Goal: Information Seeking & Learning: Learn about a topic

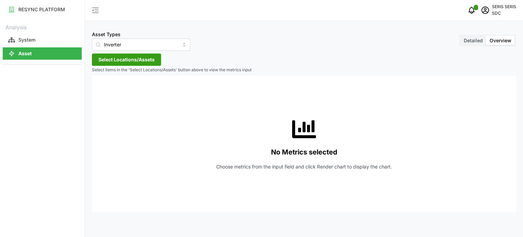
click at [149, 57] on span "Select Locations/Assets" at bounding box center [126, 60] width 56 height 12
click at [119, 57] on span "Select Locations/Assets" at bounding box center [126, 60] width 56 height 12
click at [121, 57] on span "Select Locations/Assets" at bounding box center [126, 60] width 56 height 12
click at [122, 60] on span "Select Locations/Assets" at bounding box center [126, 60] width 56 height 12
click at [127, 61] on span "Select Locations/Assets" at bounding box center [126, 60] width 56 height 12
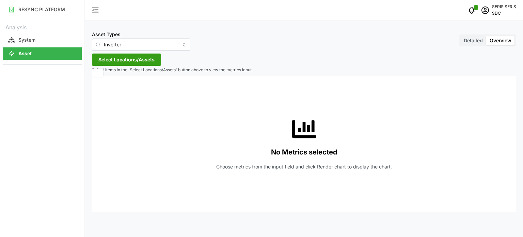
click at [127, 61] on span "Select Locations/Assets" at bounding box center [126, 60] width 56 height 12
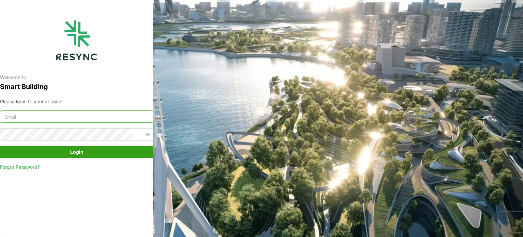
type input "[EMAIL_ADDRESS][DOMAIN_NAME]"
click at [68, 157] on span "Login" at bounding box center [76, 152] width 140 height 12
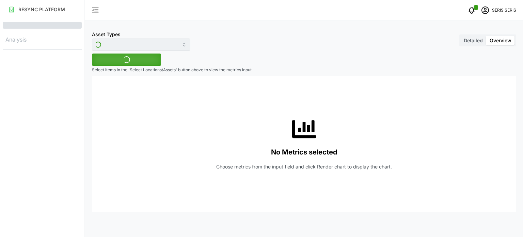
type input "Inverter"
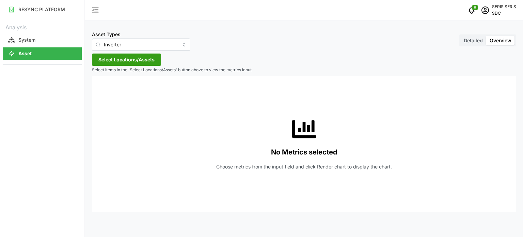
click at [129, 62] on span "Select Locations/Assets" at bounding box center [126, 60] width 56 height 12
click at [108, 92] on span "Select SDC-1" at bounding box center [109, 91] width 4 height 4
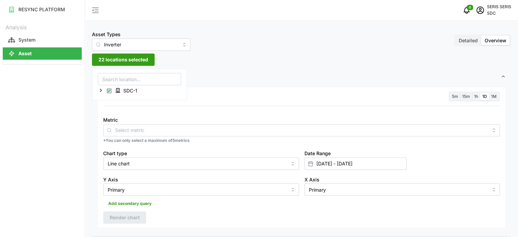
click at [198, 70] on span "Settings" at bounding box center [298, 76] width 403 height 17
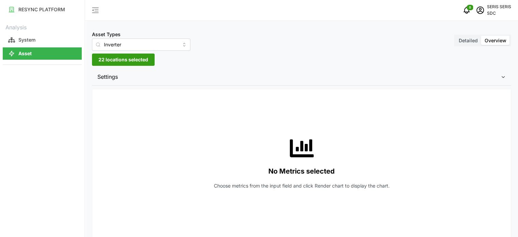
click at [201, 68] on div "Asset Types Inverter Detailed Overview 22 locations selected Settings Resolutio…" at bounding box center [301, 206] width 433 height 412
click at [184, 77] on span "Settings" at bounding box center [298, 76] width 403 height 17
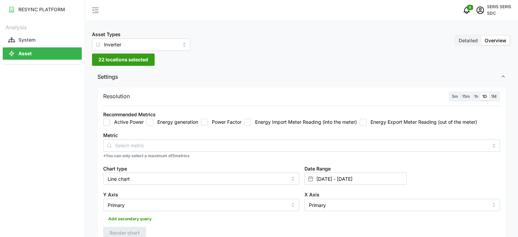
click at [150, 121] on input "Energy generation" at bounding box center [149, 121] width 7 height 7
checkbox input "true"
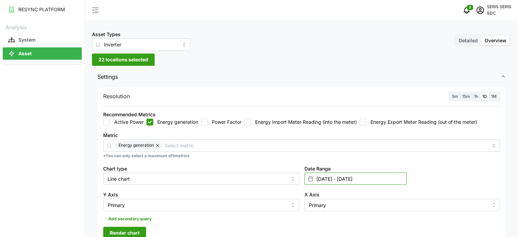
click at [372, 181] on input "06 Sep 2025 - 06 Sep 2025" at bounding box center [355, 178] width 102 height 12
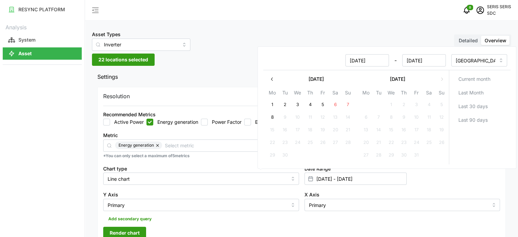
click at [349, 101] on button "7" at bounding box center [347, 105] width 12 height 12
type input "06 Sep 2025 - 07 Sep 2025"
type input "07 Sep 2025"
click at [349, 101] on button "7" at bounding box center [347, 105] width 12 height 12
type input "07 Sep 2025 - 07 Sep 2025"
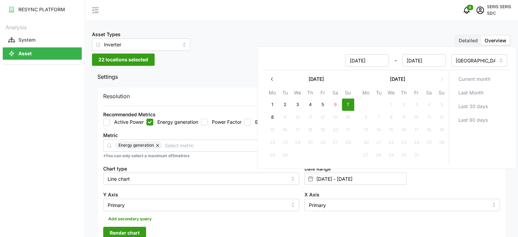
type input "07 Sep 2025"
click at [231, 163] on div "Chart type Line chart" at bounding box center [200, 174] width 201 height 26
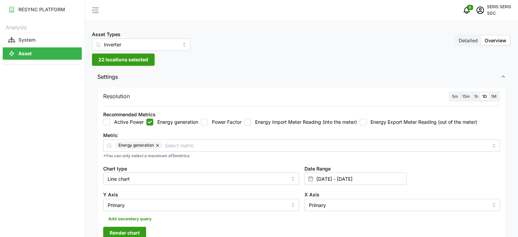
scroll to position [68, 0]
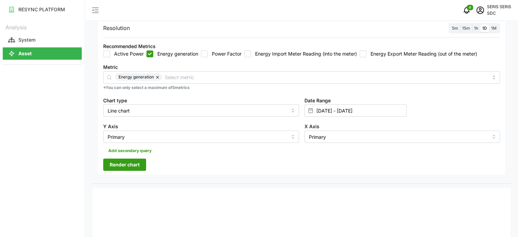
click at [139, 165] on span "Render chart" at bounding box center [125, 165] width 30 height 12
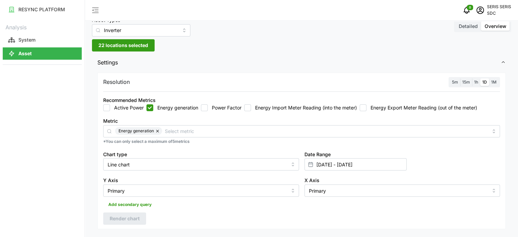
scroll to position [0, 0]
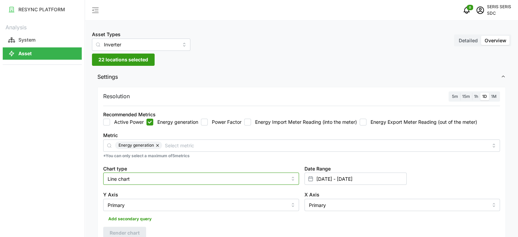
click at [146, 177] on input "Line chart" at bounding box center [201, 178] width 196 height 12
drag, startPoint x: 142, startPoint y: 200, endPoint x: 136, endPoint y: 203, distance: 7.2
click at [142, 200] on div "Line chart Bar chart" at bounding box center [201, 200] width 192 height 23
click at [136, 203] on div "Bar chart" at bounding box center [201, 207] width 192 height 12
type input "Bar chart"
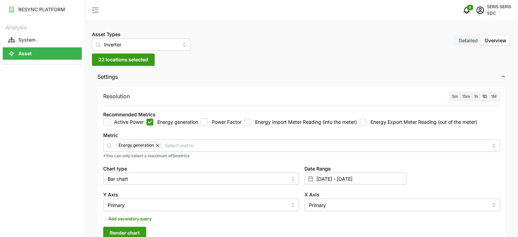
click at [141, 228] on button "Render chart" at bounding box center [124, 232] width 43 height 12
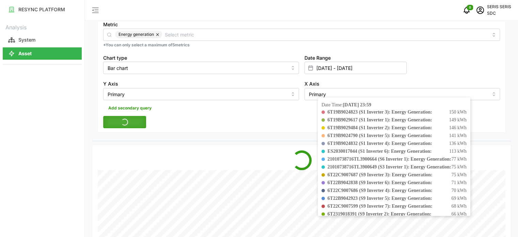
scroll to position [170, 0]
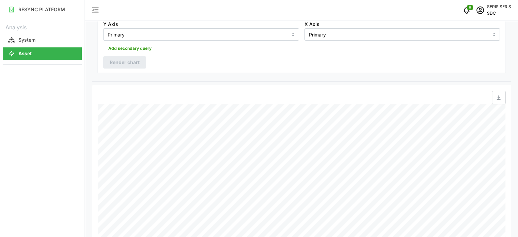
click at [501, 96] on icon "button" at bounding box center [498, 97] width 5 height 5
